Goal: Task Accomplishment & Management: Use online tool/utility

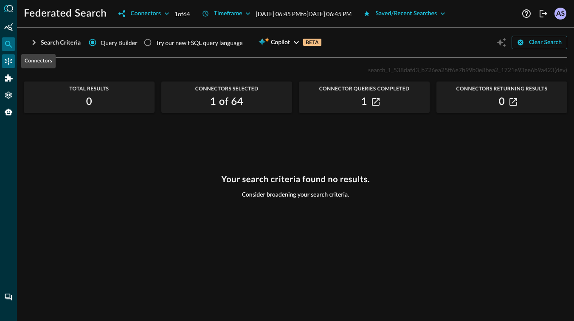
click at [12, 60] on icon "Connectors" at bounding box center [8, 61] width 8 height 8
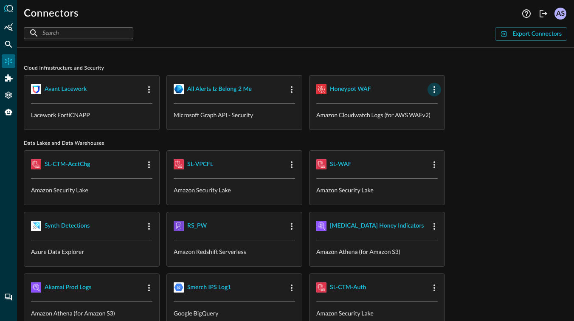
click at [435, 87] on icon "button" at bounding box center [434, 90] width 10 height 10
click at [446, 109] on span "Edit" at bounding box center [450, 108] width 11 height 6
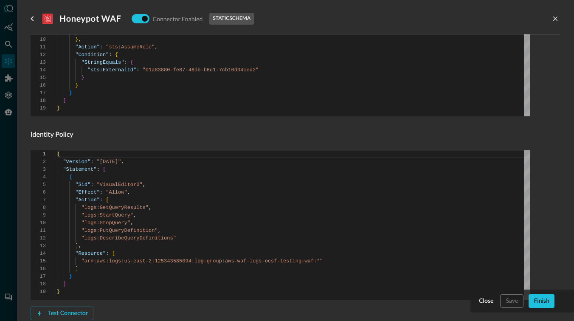
scroll to position [300, 0]
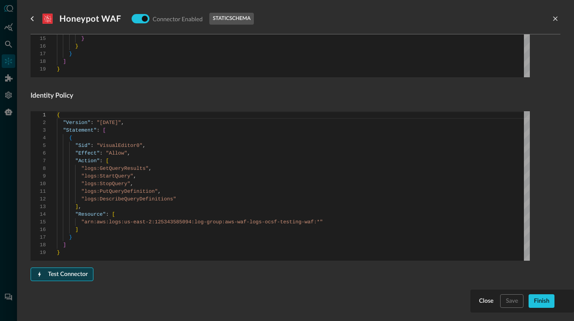
click at [67, 274] on div "Test Connector" at bounding box center [68, 274] width 40 height 11
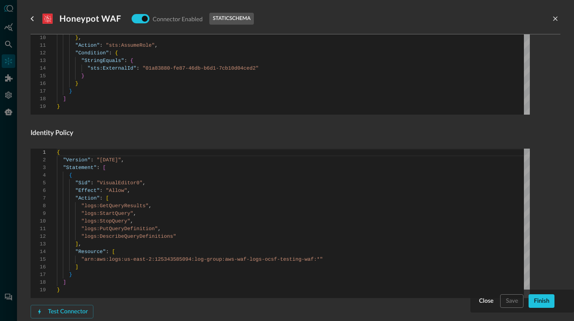
scroll to position [337, 0]
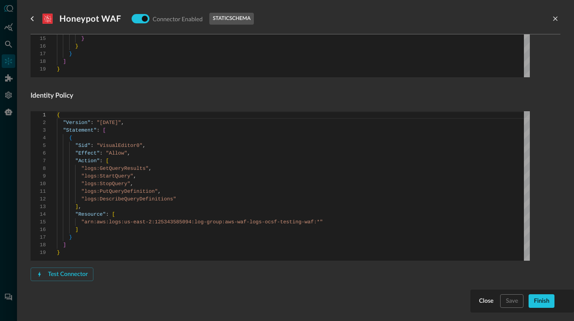
click at [181, 99] on h4 "Identity Policy" at bounding box center [280, 96] width 499 height 10
click at [108, 107] on div "Connector Alias Name   * Honeypot WAF Connector Alias Name   * External ID 01a8…" at bounding box center [280, 36] width 499 height 543
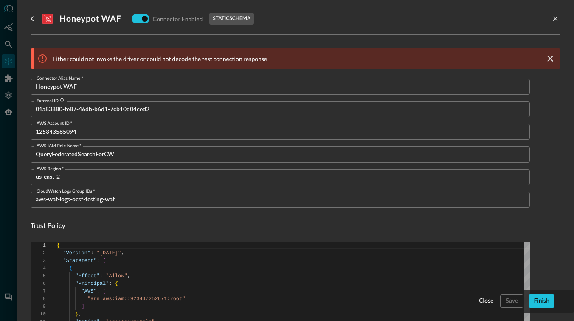
scroll to position [0, 0]
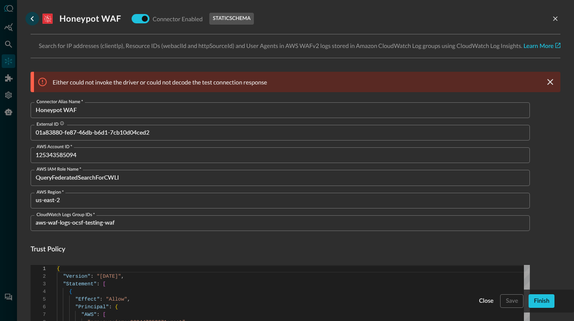
click at [34, 21] on icon "go back" at bounding box center [32, 19] width 10 height 10
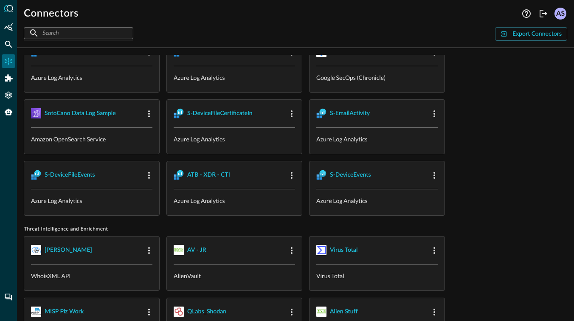
scroll to position [1364, 0]
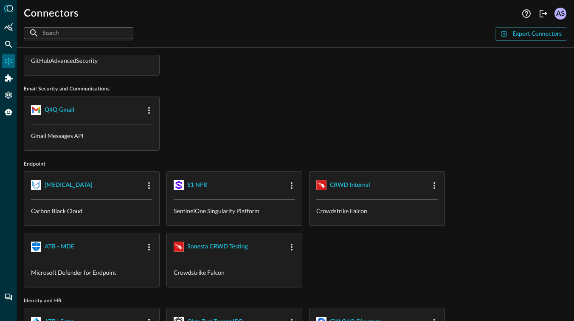
click at [365, 150] on div "Cloud Infrastructure and Security Avant Lacework Lacework FortiCNAPP all alerts…" at bounding box center [296, 233] width 544 height 1753
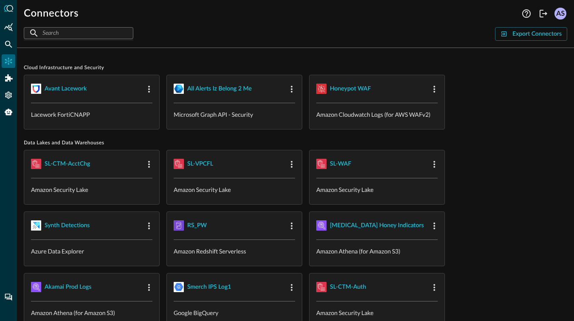
scroll to position [0, 0]
click at [365, 144] on span "Data Lakes and Data Warehouses" at bounding box center [296, 143] width 544 height 7
click at [346, 89] on div "Honeypot WAF" at bounding box center [350, 89] width 41 height 11
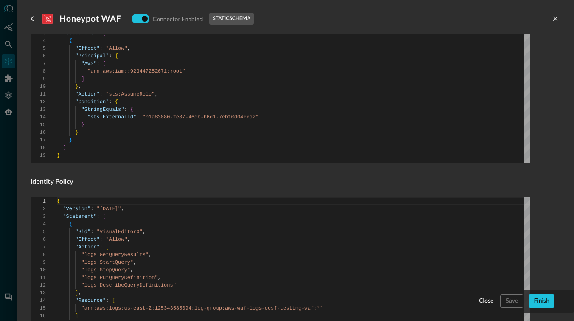
scroll to position [300, 0]
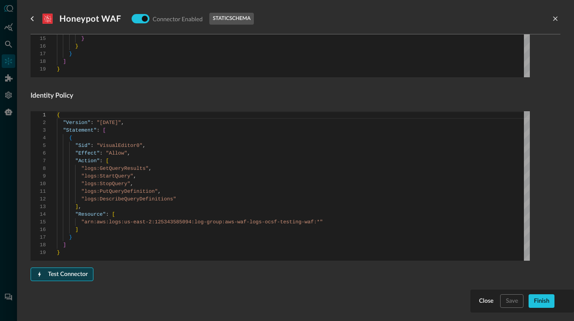
click at [75, 278] on div "Test Connector" at bounding box center [68, 274] width 40 height 11
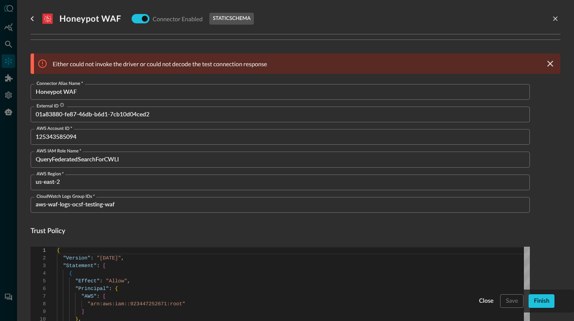
scroll to position [0, 0]
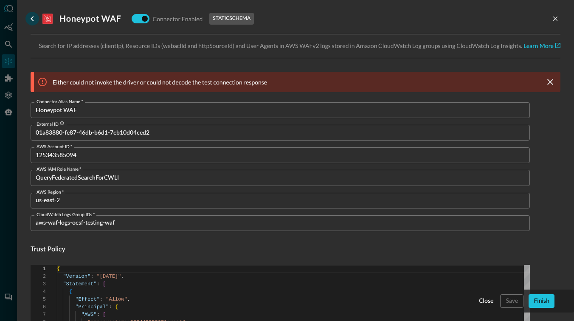
click at [31, 20] on icon "go back" at bounding box center [32, 19] width 10 height 10
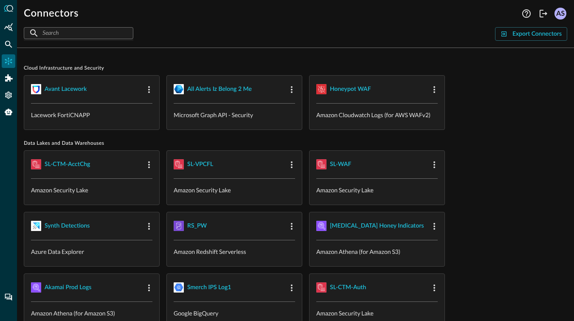
click at [85, 143] on span "Data Lakes and Data Warehouses" at bounding box center [296, 143] width 544 height 7
click at [13, 26] on div "Summary Insights" at bounding box center [9, 27] width 14 height 14
